Goal: Task Accomplishment & Management: Use online tool/utility

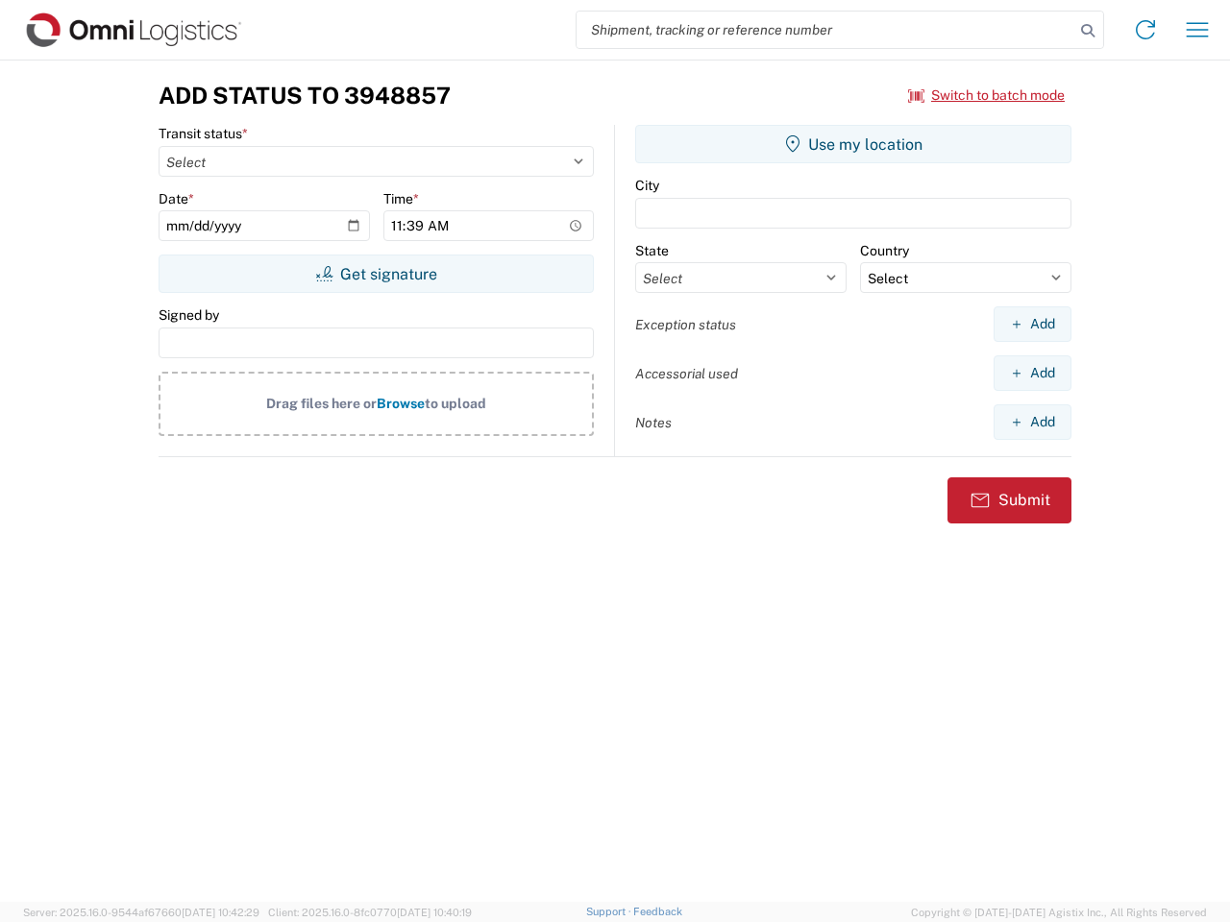
click at [825, 30] on input "search" at bounding box center [825, 30] width 498 height 37
click at [1088, 31] on icon at bounding box center [1087, 30] width 27 height 27
click at [1145, 30] on icon at bounding box center [1145, 29] width 31 height 31
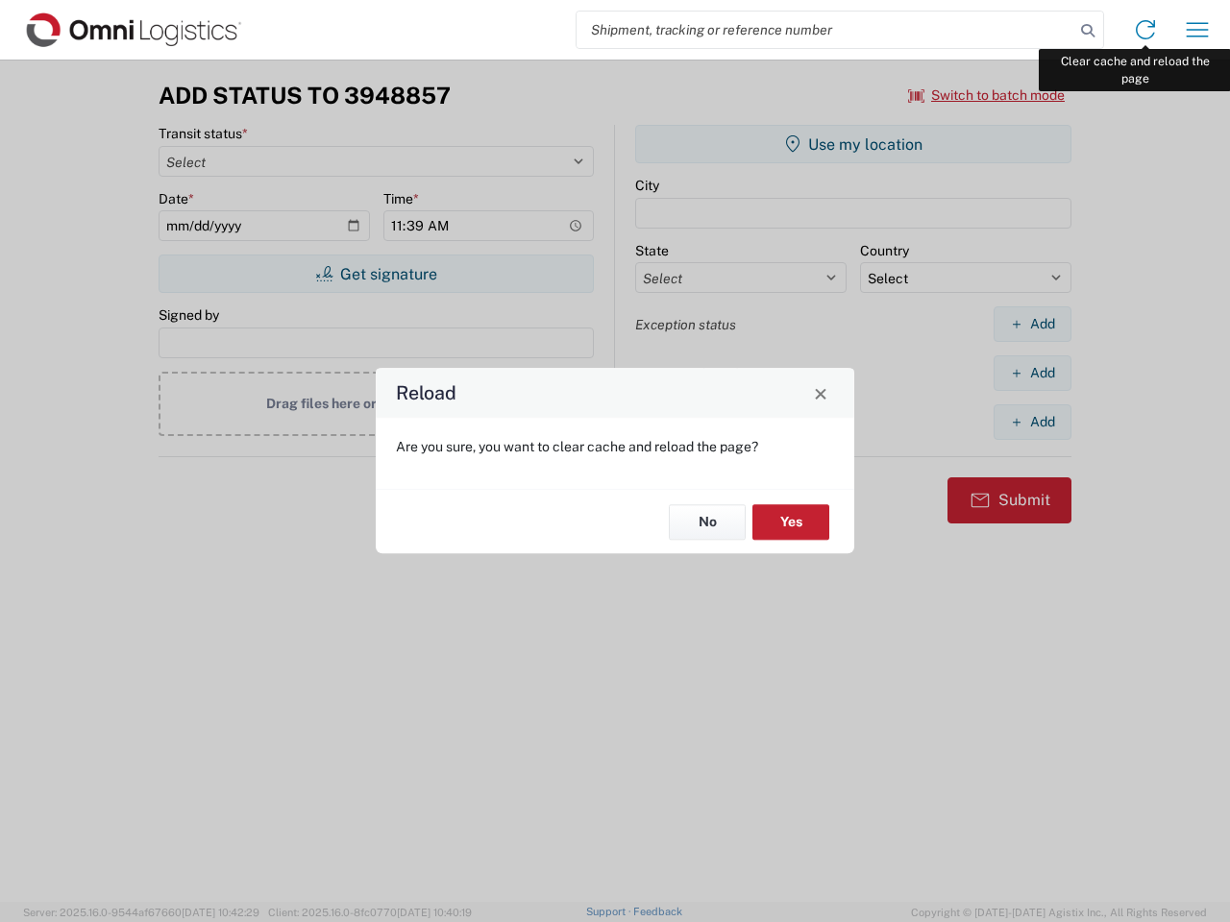
click at [1197, 30] on div "Reload Are you sure, you want to clear cache and reload the page? No Yes" at bounding box center [615, 461] width 1230 height 922
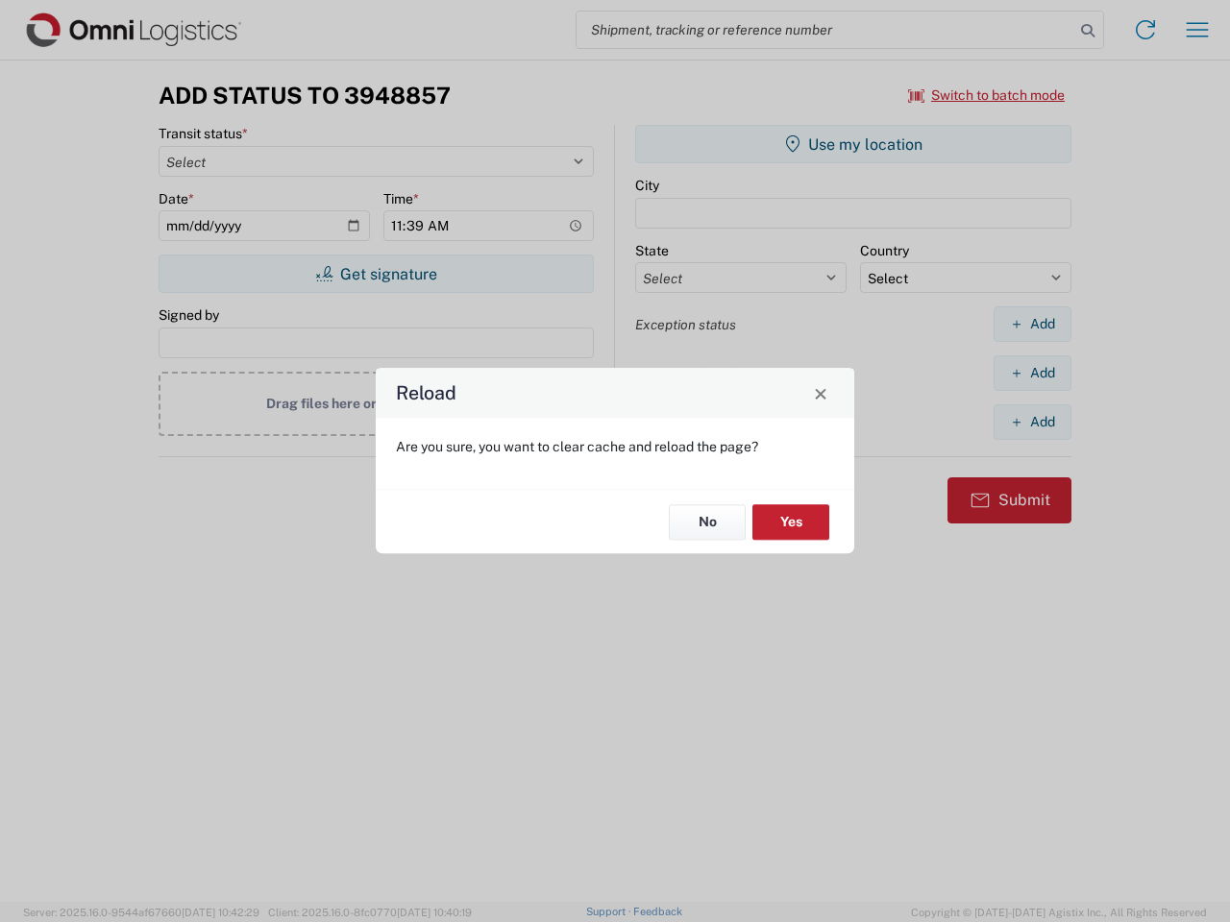
click at [987, 95] on div "Reload Are you sure, you want to clear cache and reload the page? No Yes" at bounding box center [615, 461] width 1230 height 922
click at [376, 274] on div "Reload Are you sure, you want to clear cache and reload the page? No Yes" at bounding box center [615, 461] width 1230 height 922
click at [853, 144] on div "Reload Are you sure, you want to clear cache and reload the page? No Yes" at bounding box center [615, 461] width 1230 height 922
click at [1032, 324] on div "Reload Are you sure, you want to clear cache and reload the page? No Yes" at bounding box center [615, 461] width 1230 height 922
click at [1032, 373] on div "Reload Are you sure, you want to clear cache and reload the page? No Yes" at bounding box center [615, 461] width 1230 height 922
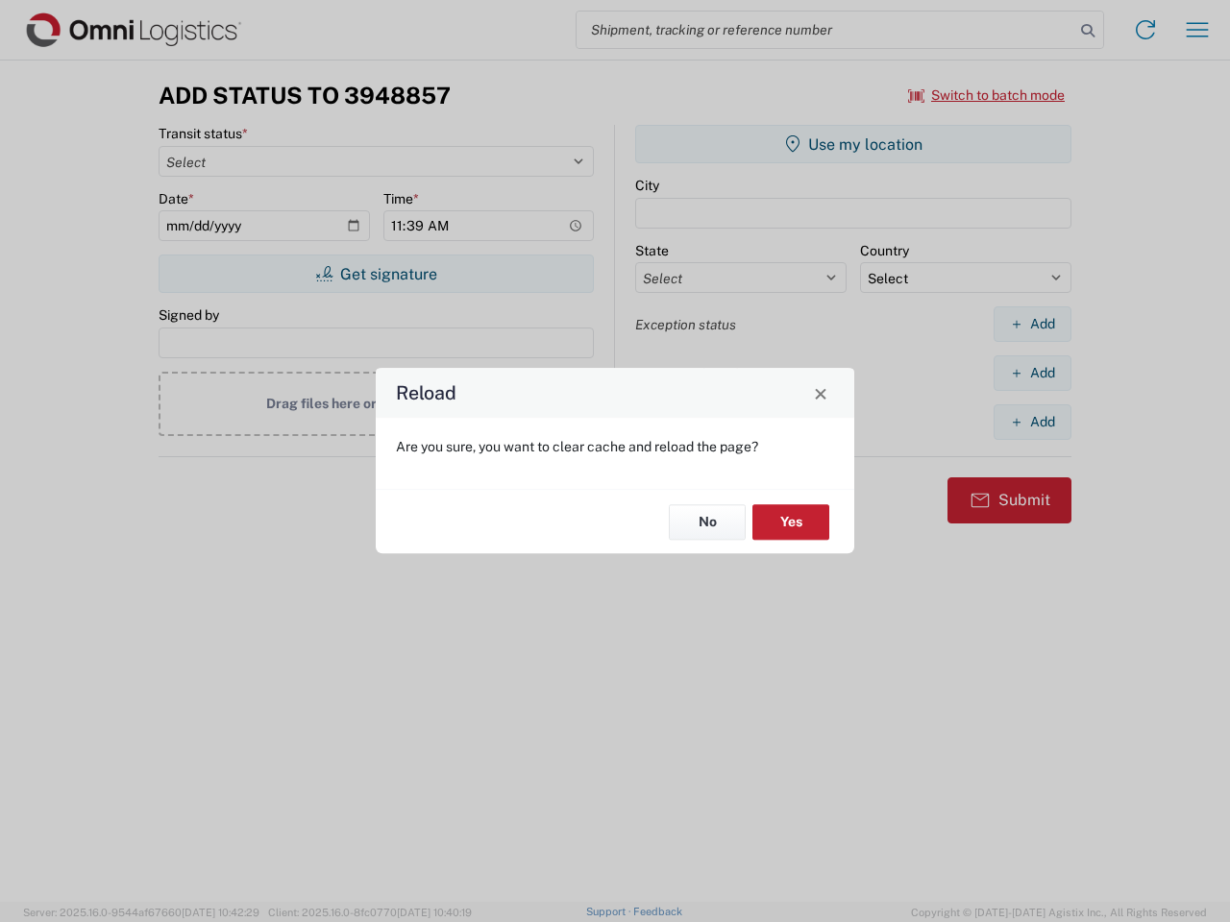
click at [1032, 422] on div "Reload Are you sure, you want to clear cache and reload the page? No Yes" at bounding box center [615, 461] width 1230 height 922
